Goal: Transaction & Acquisition: Book appointment/travel/reservation

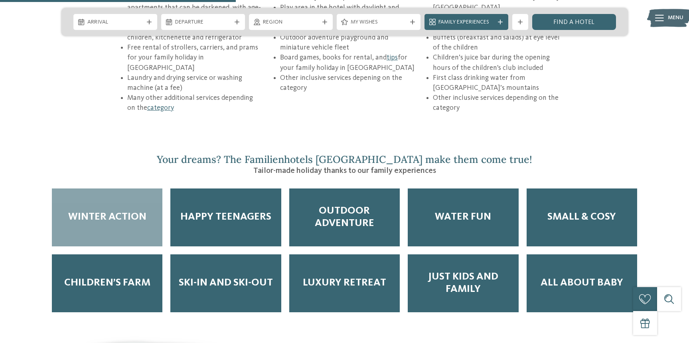
scroll to position [1253, 0]
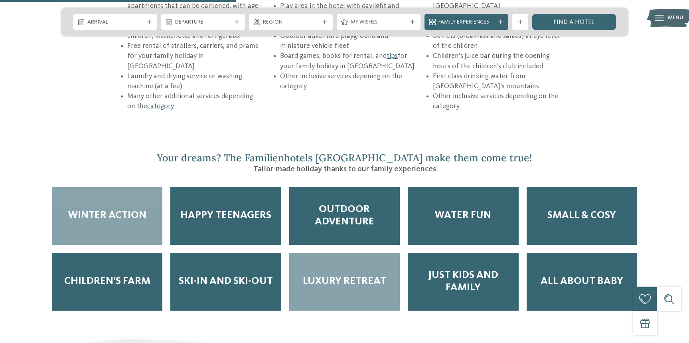
click at [324, 263] on div "Luxury Retreat" at bounding box center [344, 282] width 111 height 58
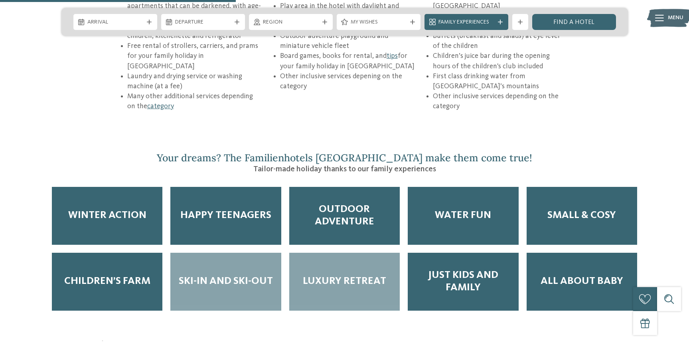
click at [225, 275] on span "Ski-in and Ski-out" at bounding box center [226, 281] width 94 height 12
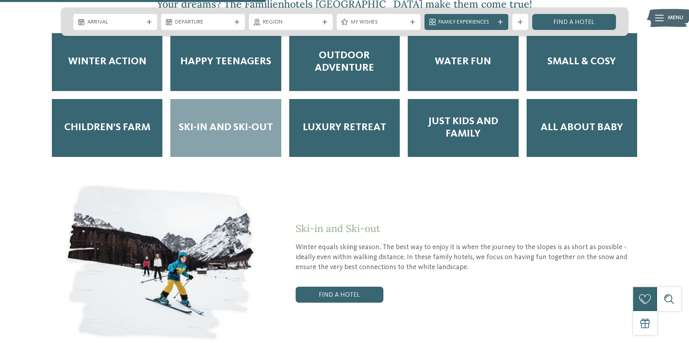
scroll to position [1411, 0]
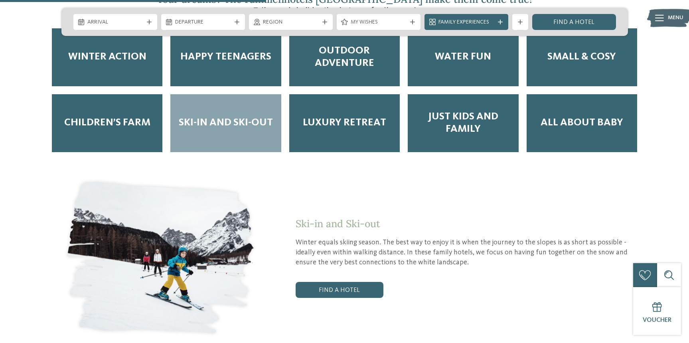
click at [361, 267] on div "Ski-in and Ski-out Winter equals skiing season. The best way to enjoy it is whe…" at bounding box center [344, 258] width 567 height 164
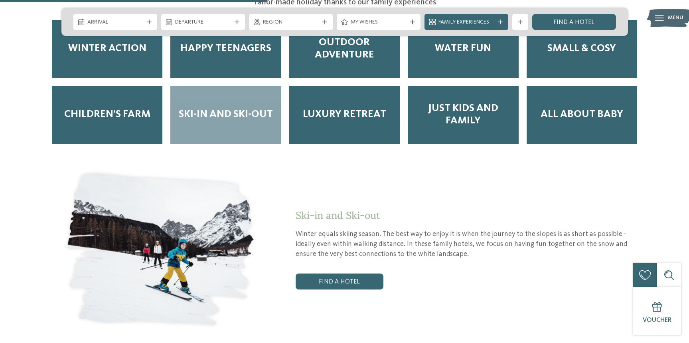
scroll to position [1419, 0]
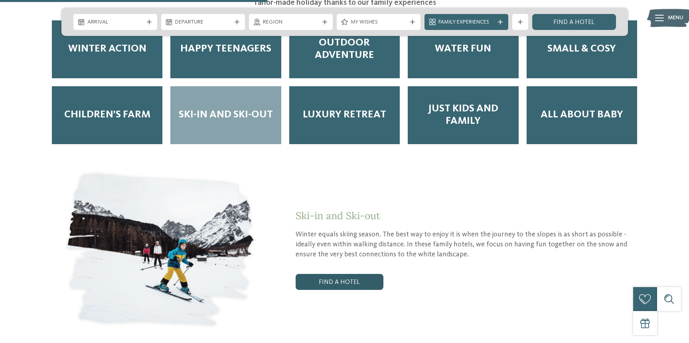
click at [331, 274] on link "Find a hotel" at bounding box center [340, 282] width 88 height 16
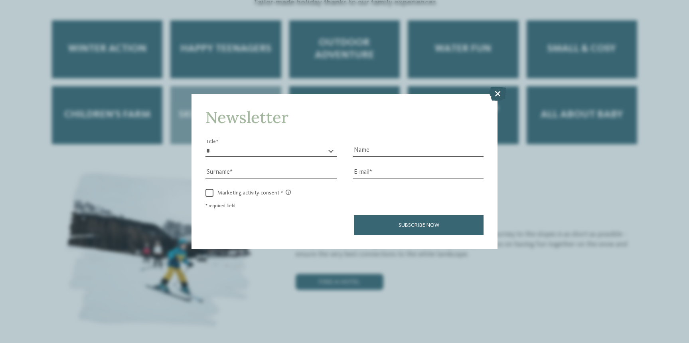
click at [497, 97] on icon at bounding box center [497, 94] width 17 height 14
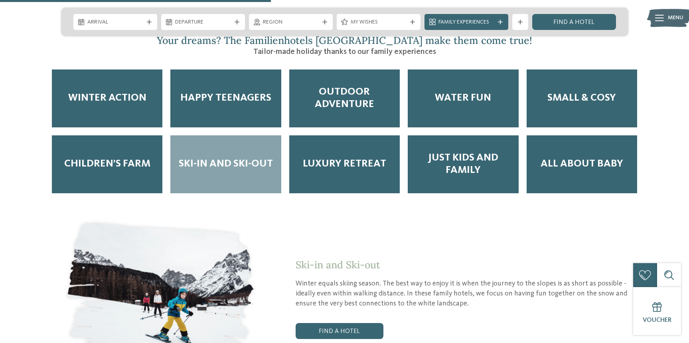
scroll to position [1229, 0]
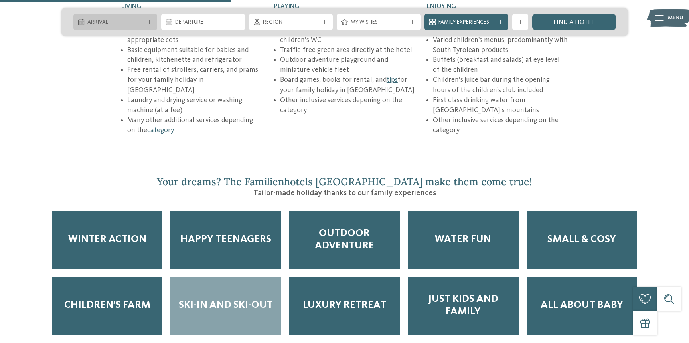
click at [147, 24] on icon at bounding box center [149, 22] width 5 height 5
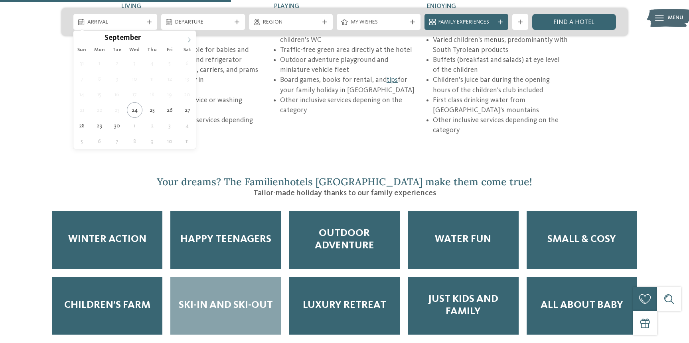
click at [188, 37] on icon at bounding box center [189, 40] width 6 height 6
type input "****"
click at [188, 37] on icon at bounding box center [189, 40] width 6 height 6
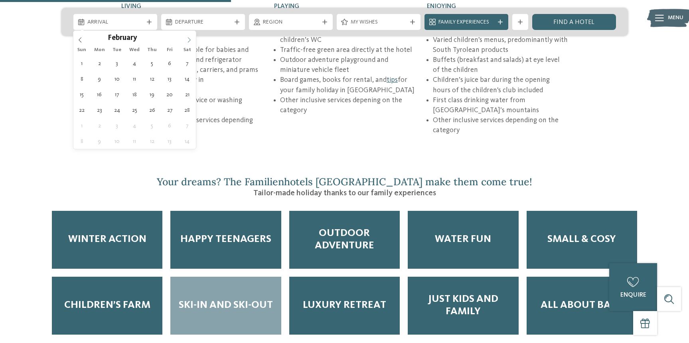
click at [188, 37] on icon at bounding box center [189, 40] width 6 height 6
type div "21.03.2026"
type input "****"
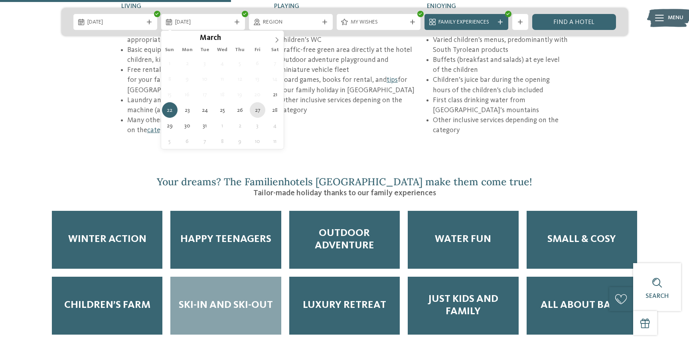
type div "27.03.2026"
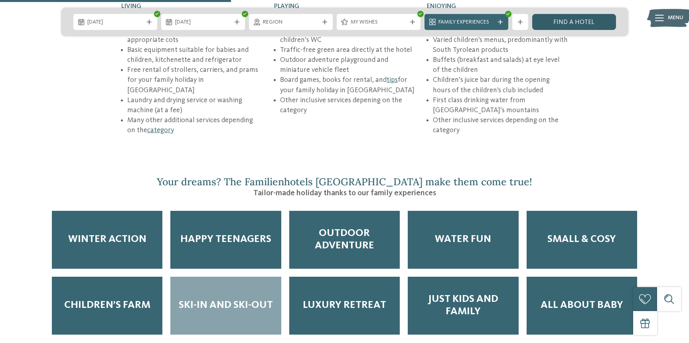
click at [574, 18] on link "Find a hotel" at bounding box center [575, 22] width 84 height 16
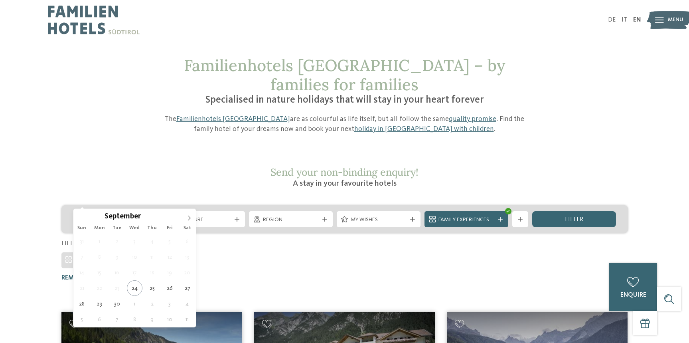
click at [145, 217] on div at bounding box center [149, 219] width 8 height 5
click at [186, 218] on span at bounding box center [189, 216] width 14 height 14
click at [186, 217] on span at bounding box center [189, 216] width 14 height 14
type input "****"
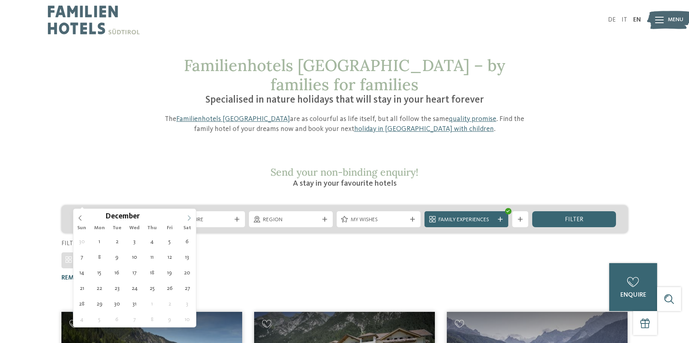
click at [186, 217] on span at bounding box center [189, 216] width 14 height 14
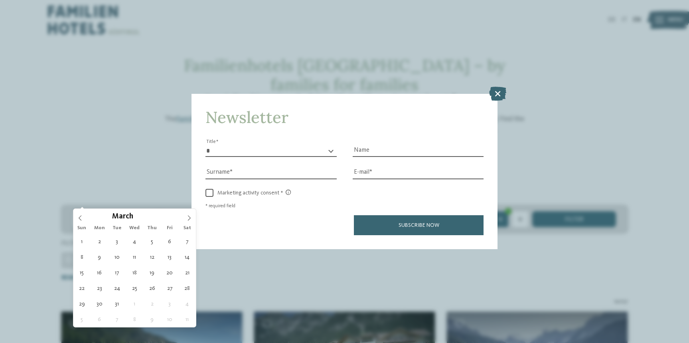
click at [498, 93] on icon at bounding box center [497, 94] width 17 height 14
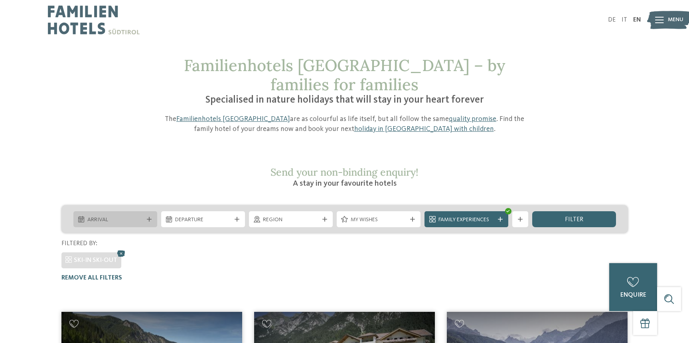
click at [139, 216] on span "Arrival" at bounding box center [115, 220] width 56 height 8
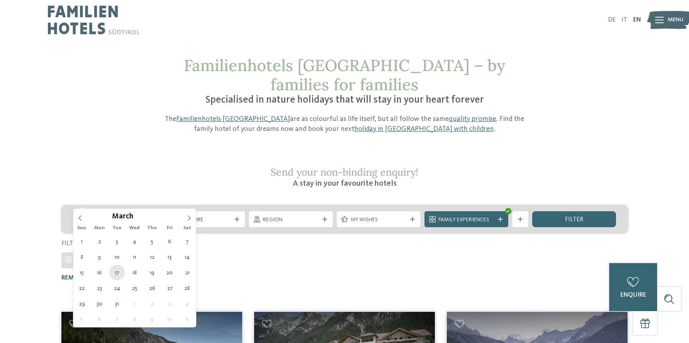
type div "17.03.2026"
type input "****"
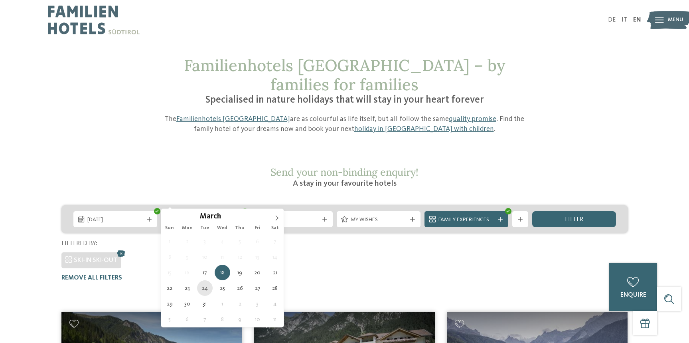
type div "24.03.2026"
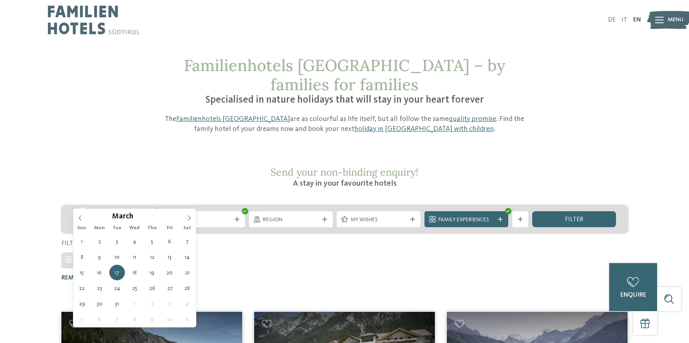
click at [119, 216] on span "17.03.2026" at bounding box center [115, 220] width 56 height 8
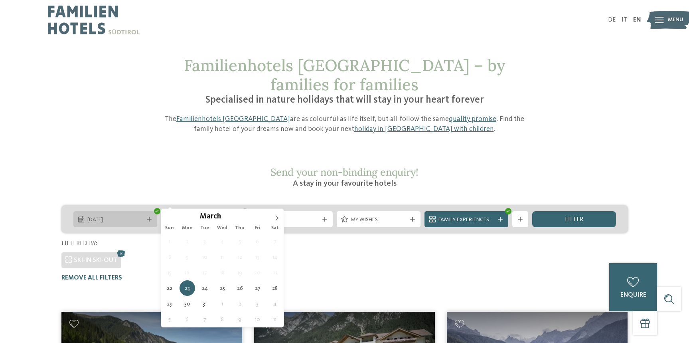
click at [125, 216] on span "22.03.2026" at bounding box center [115, 220] width 56 height 8
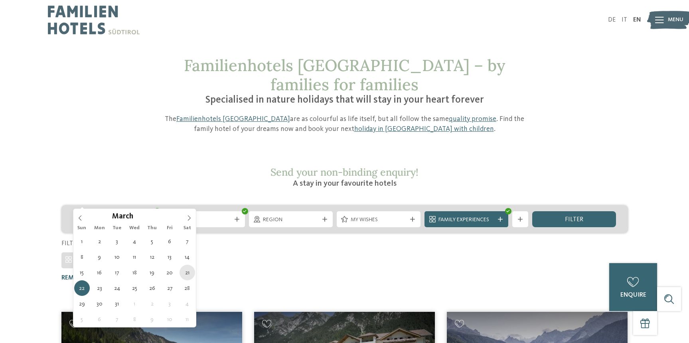
type div "21.03.2026"
click at [104, 211] on div "21.03.2026" at bounding box center [115, 219] width 84 height 16
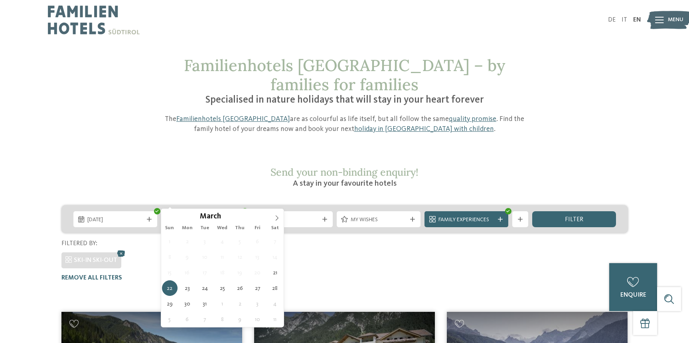
click at [199, 216] on span "22.03.2026" at bounding box center [203, 220] width 56 height 8
type div "27.03.2026"
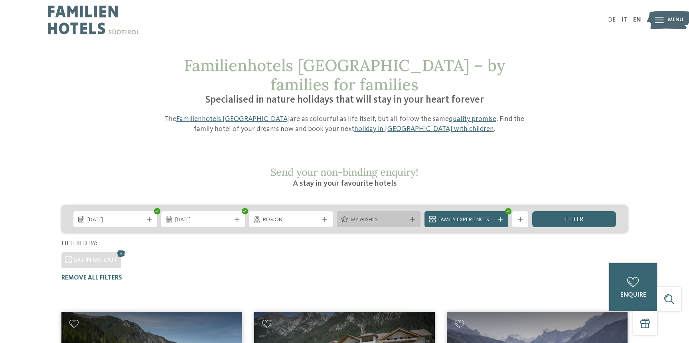
click at [413, 217] on icon at bounding box center [412, 219] width 5 height 5
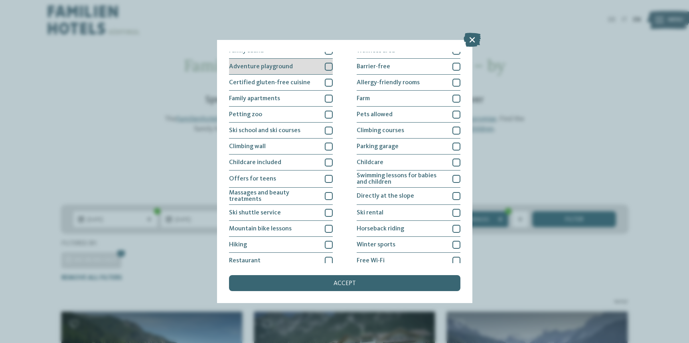
scroll to position [60, 0]
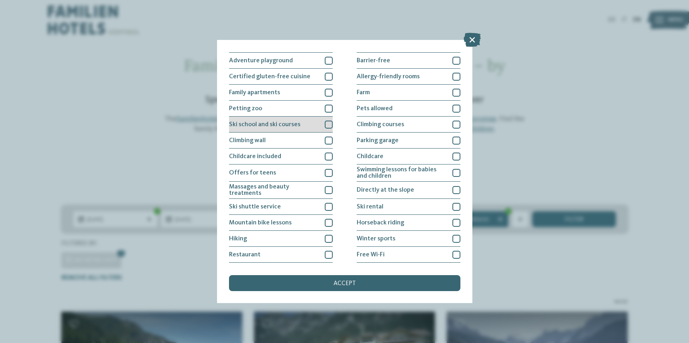
click at [330, 124] on div at bounding box center [329, 125] width 8 height 8
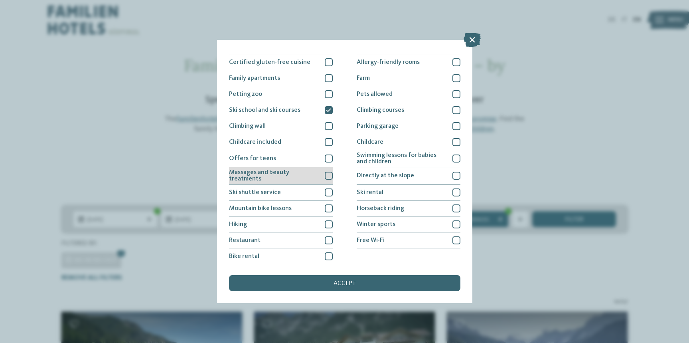
click at [327, 175] on div at bounding box center [329, 176] width 8 height 8
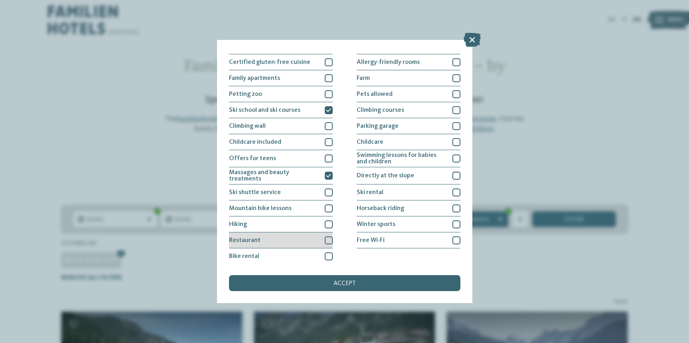
click at [329, 238] on div at bounding box center [329, 240] width 8 height 8
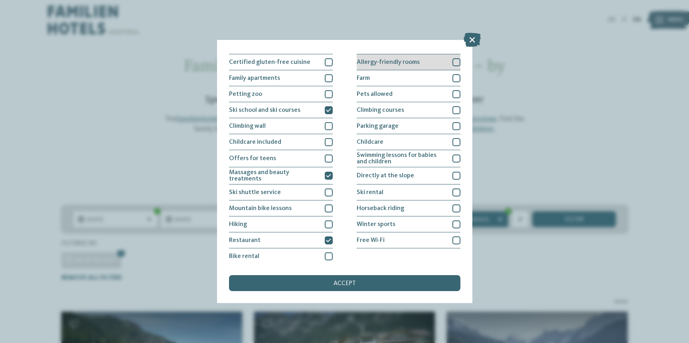
scroll to position [0, 0]
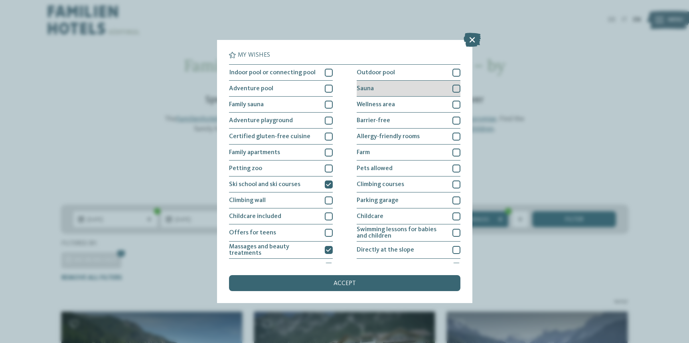
click at [456, 89] on div at bounding box center [457, 89] width 8 height 8
click at [455, 103] on div at bounding box center [457, 105] width 8 height 8
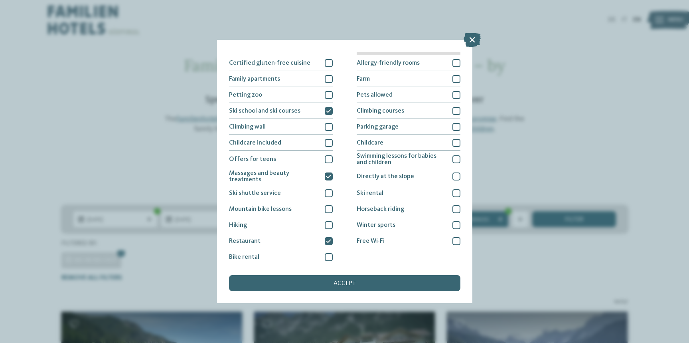
scroll to position [74, 0]
click at [454, 141] on div at bounding box center [457, 142] width 8 height 8
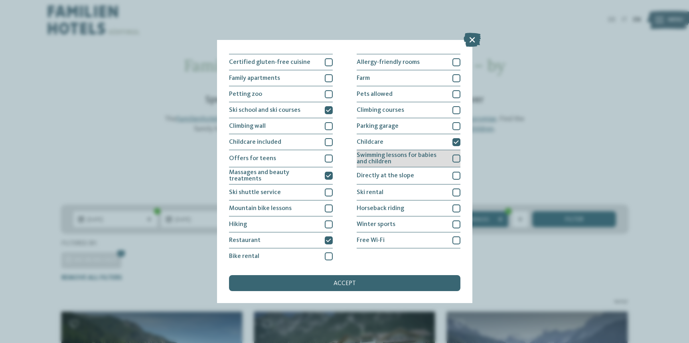
click at [459, 158] on div at bounding box center [457, 158] width 8 height 8
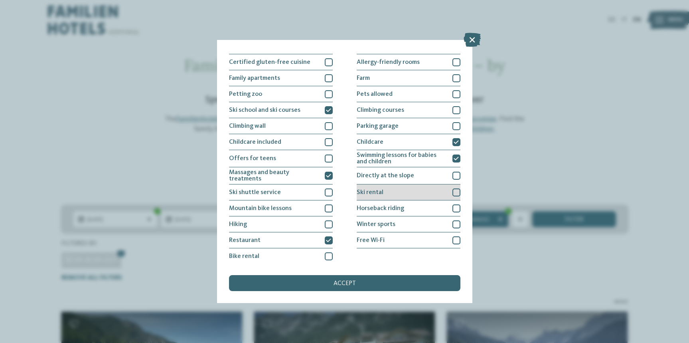
drag, startPoint x: 456, startPoint y: 174, endPoint x: 432, endPoint y: 188, distance: 27.6
click at [456, 174] on div at bounding box center [457, 176] width 8 height 8
click at [461, 222] on div "My wishes Indoor pool or connecting pool Outdoor pool Farm" at bounding box center [344, 171] width 255 height 263
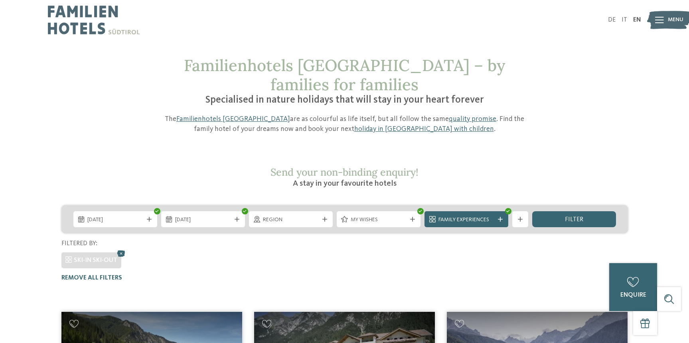
click at [558, 211] on div "filter" at bounding box center [575, 219] width 84 height 16
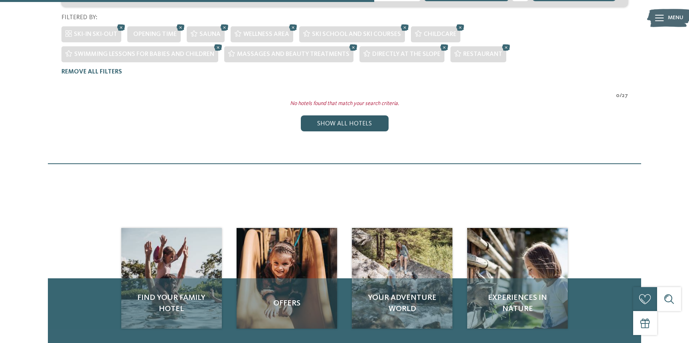
scroll to position [193, 0]
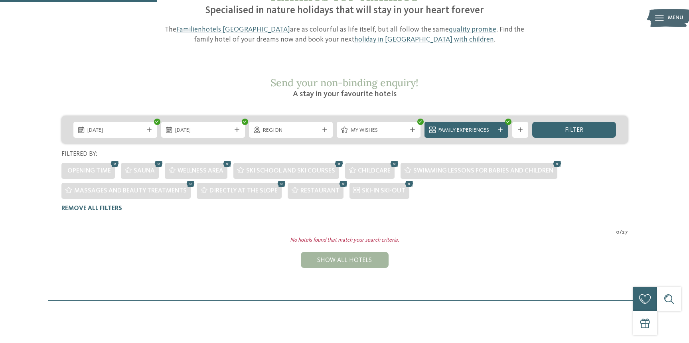
scroll to position [88, 0]
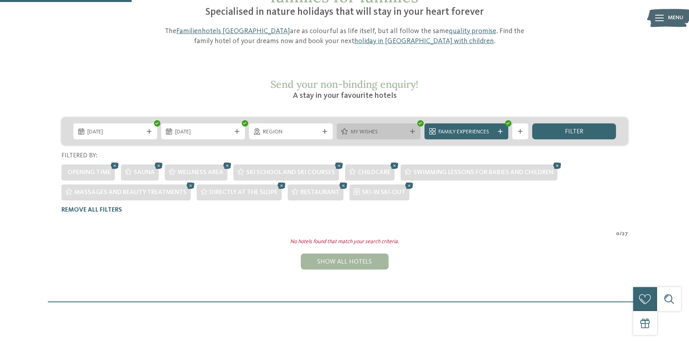
click at [414, 123] on div "My wishes" at bounding box center [379, 131] width 84 height 16
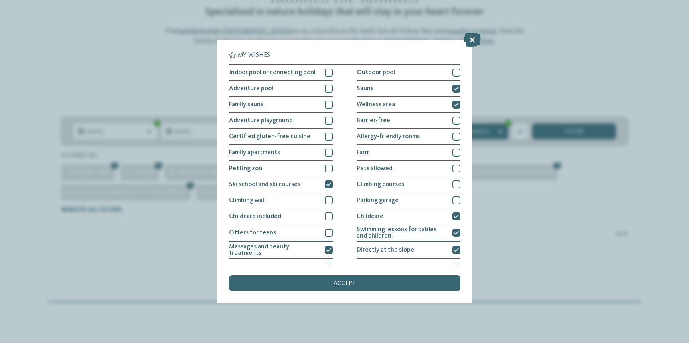
click at [475, 37] on icon at bounding box center [472, 40] width 17 height 14
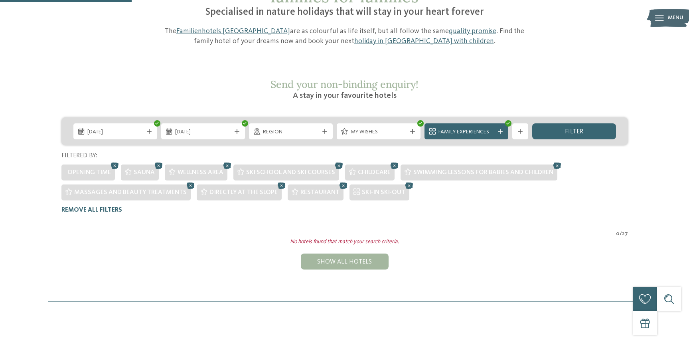
click at [409, 123] on div "My wishes" at bounding box center [379, 131] width 84 height 16
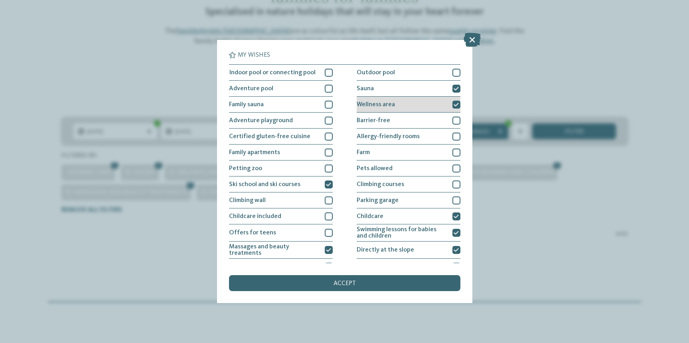
drag, startPoint x: 425, startPoint y: 88, endPoint x: 432, endPoint y: 98, distance: 11.5
click at [426, 89] on div "Sauna" at bounding box center [409, 89] width 104 height 16
click at [431, 101] on div "Wellness area" at bounding box center [409, 105] width 104 height 16
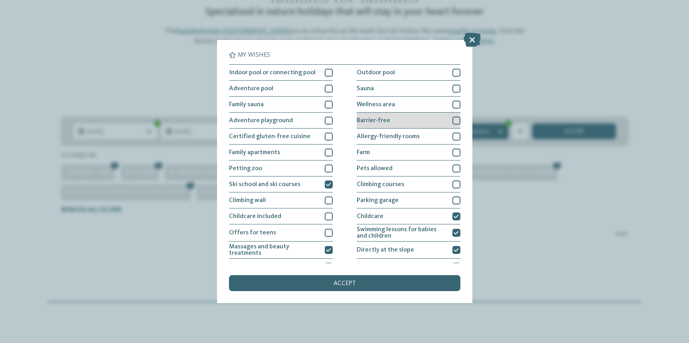
scroll to position [74, 0]
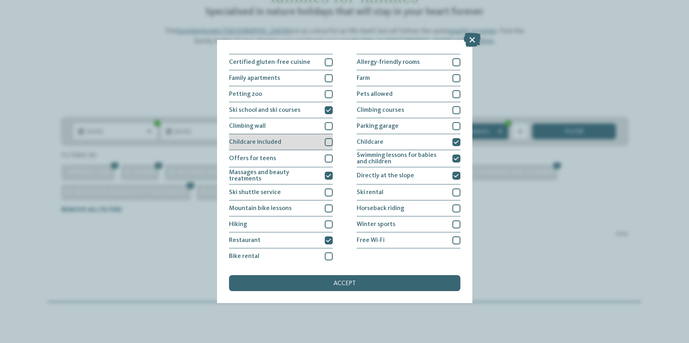
drag, startPoint x: 328, startPoint y: 110, endPoint x: 326, endPoint y: 144, distance: 33.6
click at [328, 110] on icon at bounding box center [328, 110] width 5 height 5
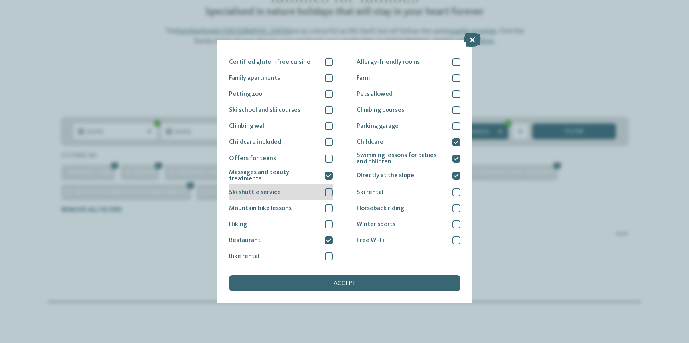
drag, startPoint x: 330, startPoint y: 176, endPoint x: 331, endPoint y: 192, distance: 16.4
click at [330, 176] on icon at bounding box center [328, 175] width 5 height 5
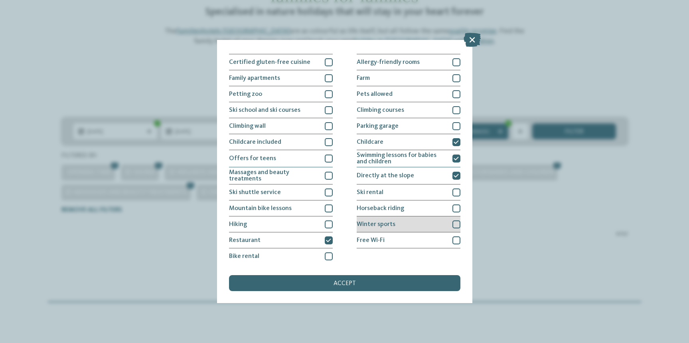
drag, startPoint x: 329, startPoint y: 240, endPoint x: 356, endPoint y: 224, distance: 32.0
click at [329, 240] on icon at bounding box center [328, 240] width 5 height 5
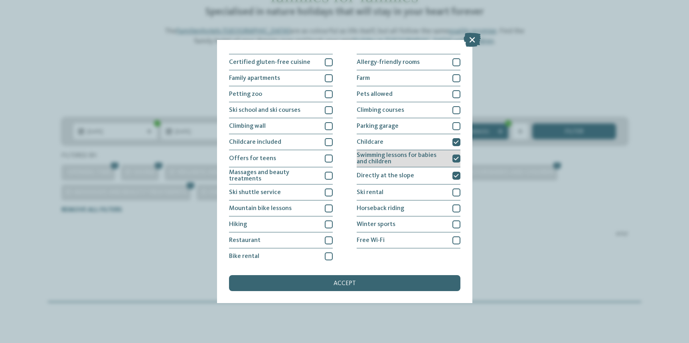
drag, startPoint x: 454, startPoint y: 176, endPoint x: 454, endPoint y: 158, distance: 18.0
click at [454, 174] on icon at bounding box center [456, 175] width 5 height 5
drag, startPoint x: 454, startPoint y: 157, endPoint x: 456, endPoint y: 152, distance: 6.1
click at [454, 156] on icon at bounding box center [456, 158] width 5 height 5
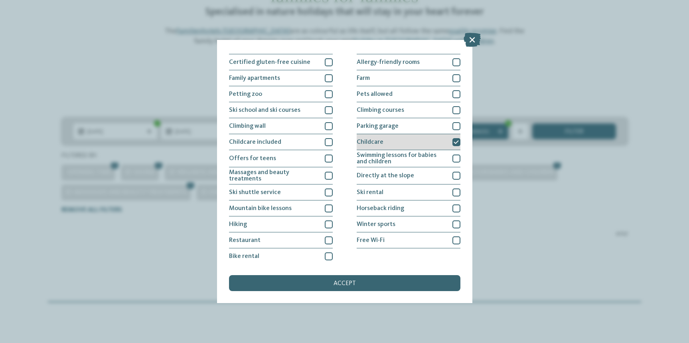
click at [456, 143] on icon at bounding box center [456, 142] width 5 height 5
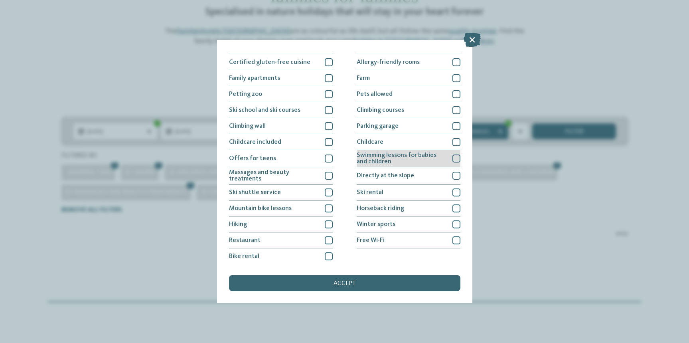
scroll to position [0, 0]
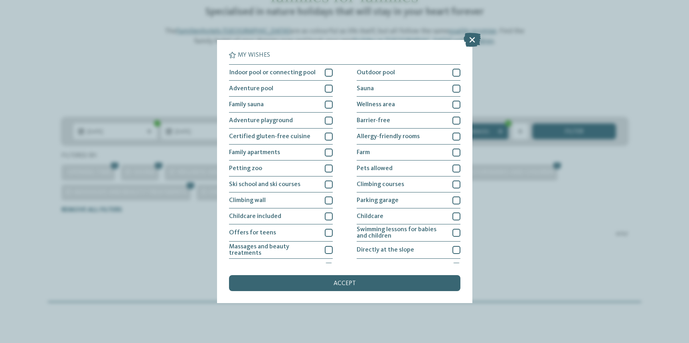
click at [408, 285] on div "accept" at bounding box center [345, 283] width 232 height 16
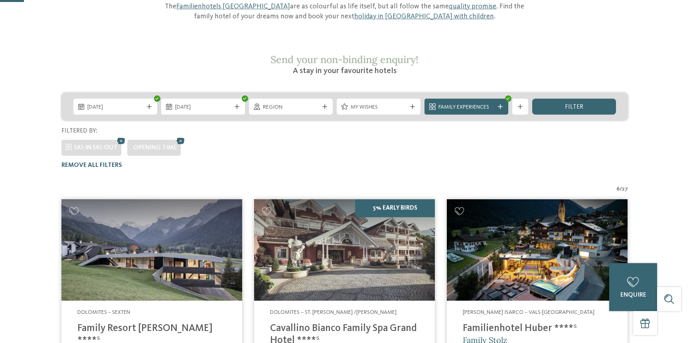
scroll to position [114, 0]
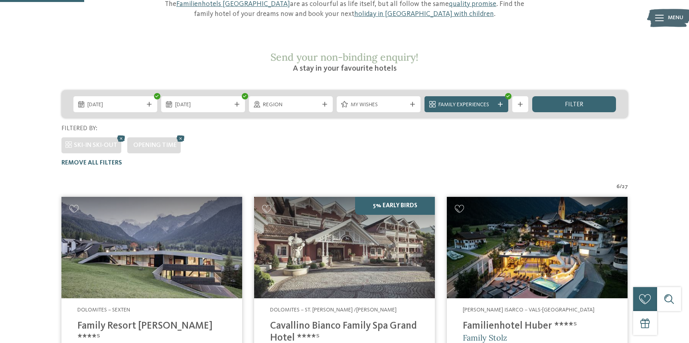
click at [392, 256] on img at bounding box center [344, 248] width 181 height 102
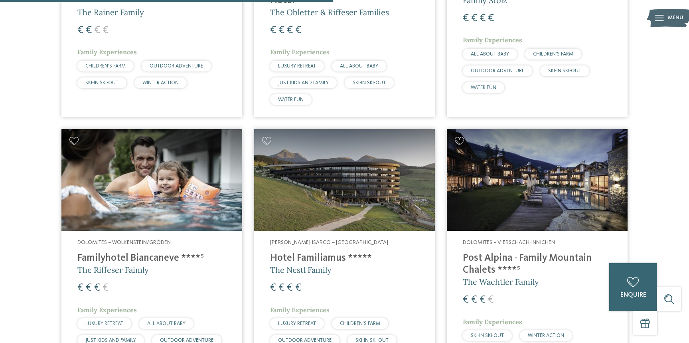
scroll to position [452, 0]
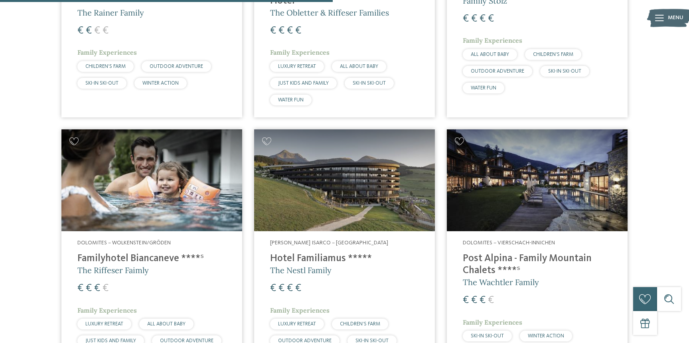
click at [542, 189] on img at bounding box center [537, 180] width 181 height 102
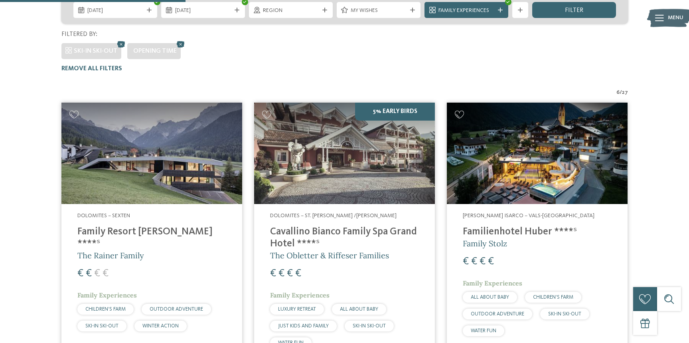
scroll to position [128, 0]
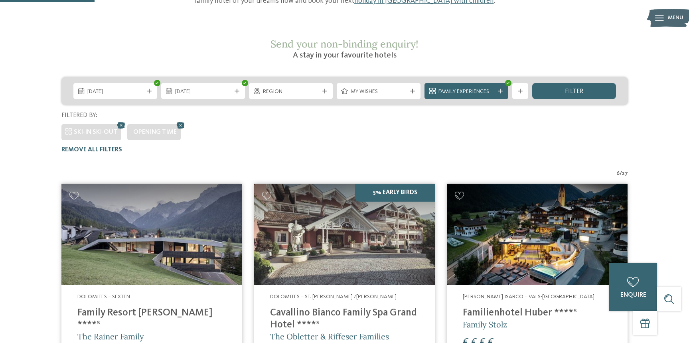
click at [350, 184] on img at bounding box center [344, 235] width 181 height 102
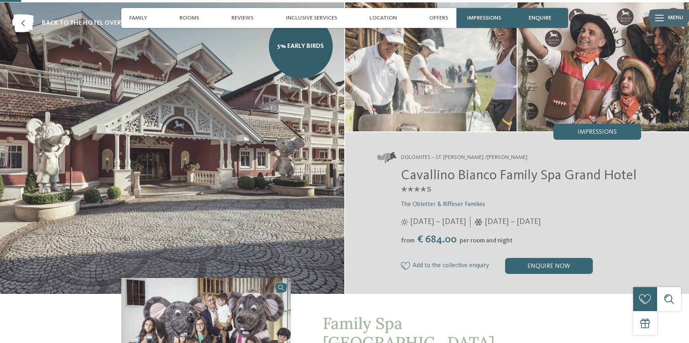
scroll to position [4, 0]
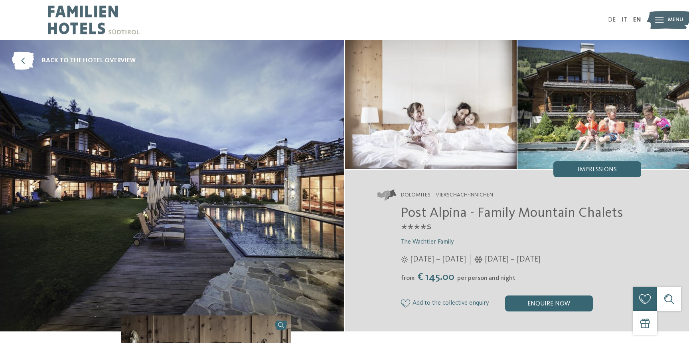
click at [592, 168] on span "Impressions" at bounding box center [597, 169] width 39 height 6
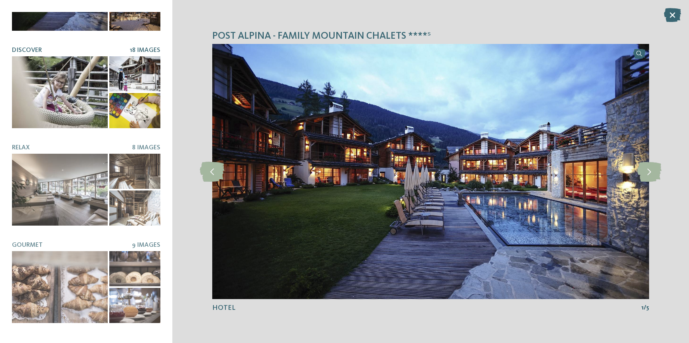
scroll to position [152, 0]
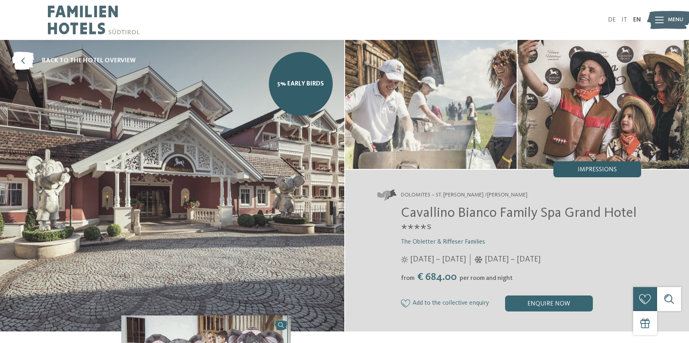
click at [611, 169] on span "Impressions" at bounding box center [597, 169] width 39 height 6
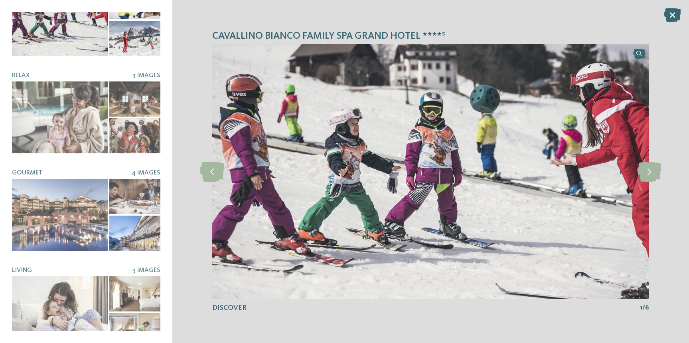
scroll to position [55, 0]
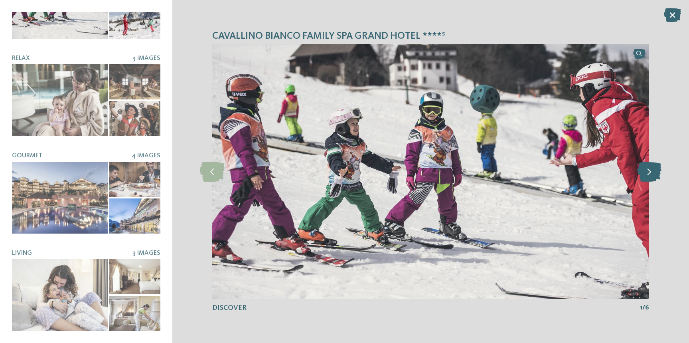
click at [654, 170] on icon at bounding box center [650, 172] width 24 height 20
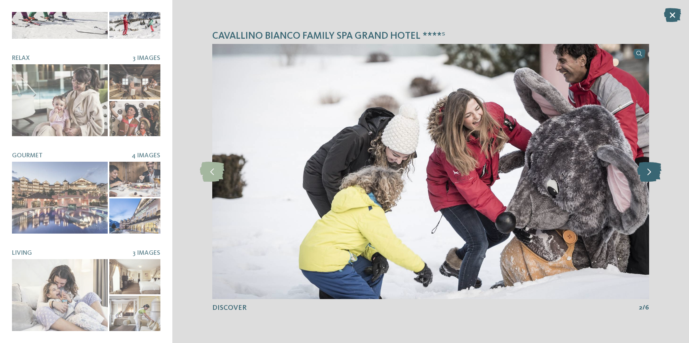
click at [654, 170] on icon at bounding box center [650, 172] width 24 height 20
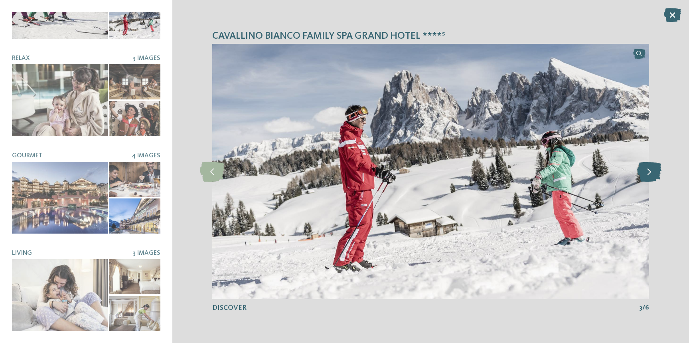
click at [654, 170] on icon at bounding box center [650, 172] width 24 height 20
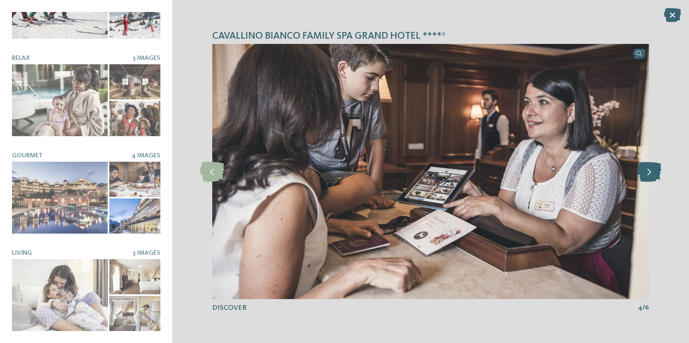
click at [654, 170] on icon at bounding box center [650, 172] width 24 height 20
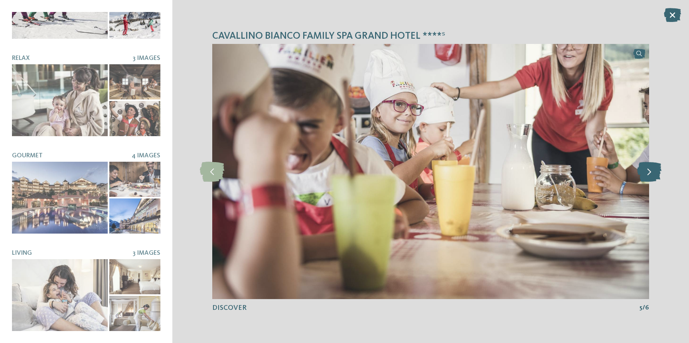
click at [654, 170] on icon at bounding box center [650, 172] width 24 height 20
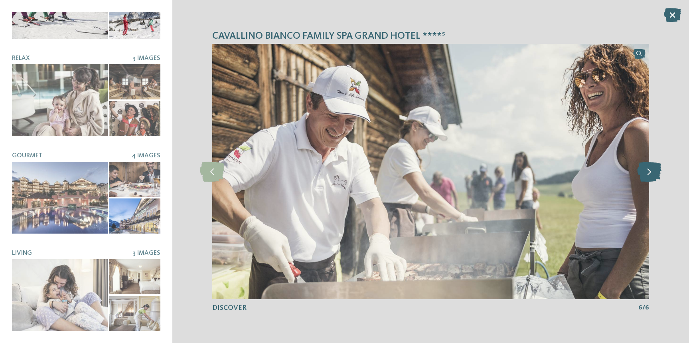
click at [654, 170] on icon at bounding box center [650, 172] width 24 height 20
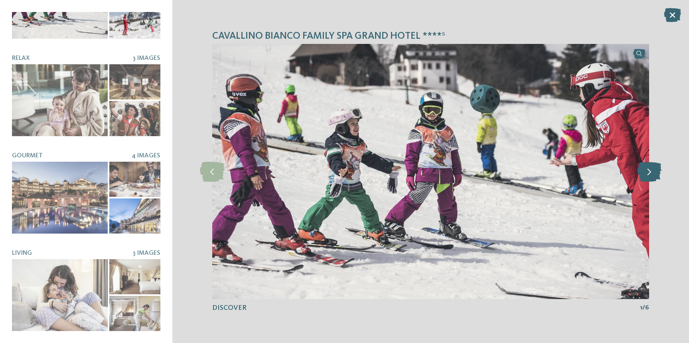
click at [654, 170] on icon at bounding box center [650, 172] width 24 height 20
